Goal: Entertainment & Leisure: Consume media (video, audio)

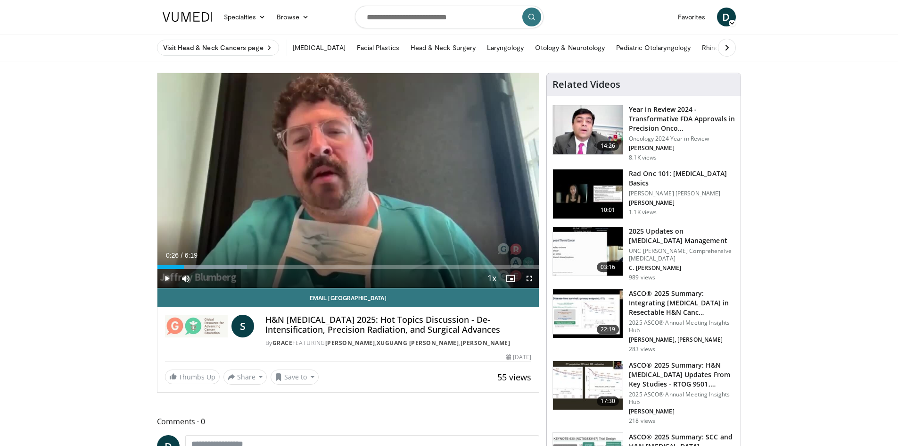
click at [168, 279] on span "Video Player" at bounding box center [167, 278] width 19 height 19
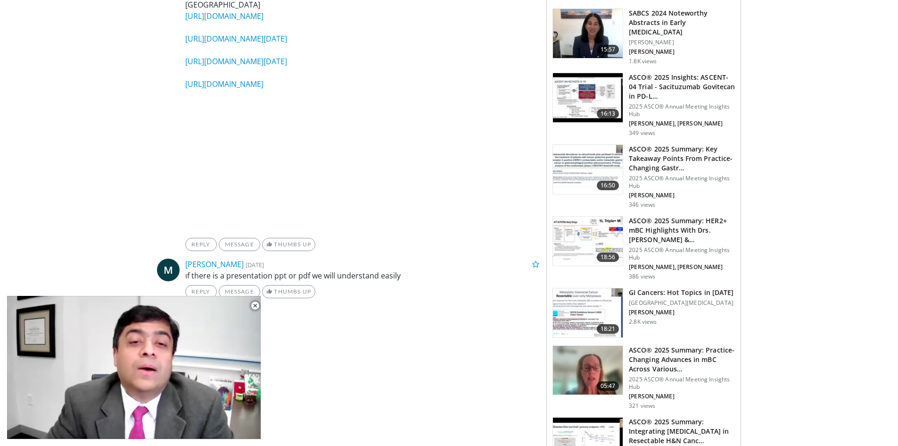
scroll to position [1320, 0]
